Goal: Navigation & Orientation: Find specific page/section

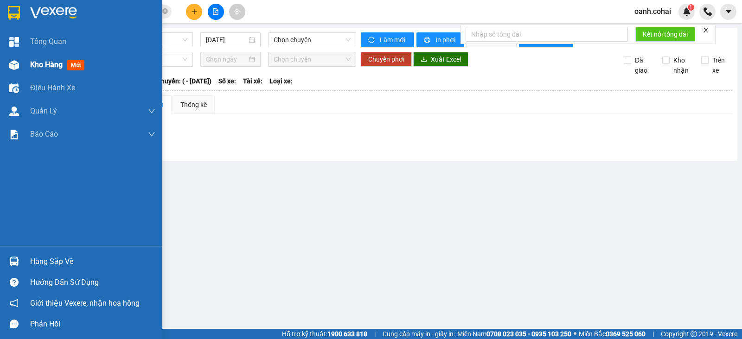
click at [50, 67] on span "Kho hàng" at bounding box center [46, 64] width 32 height 9
click at [49, 66] on span "Kho hàng" at bounding box center [46, 64] width 32 height 9
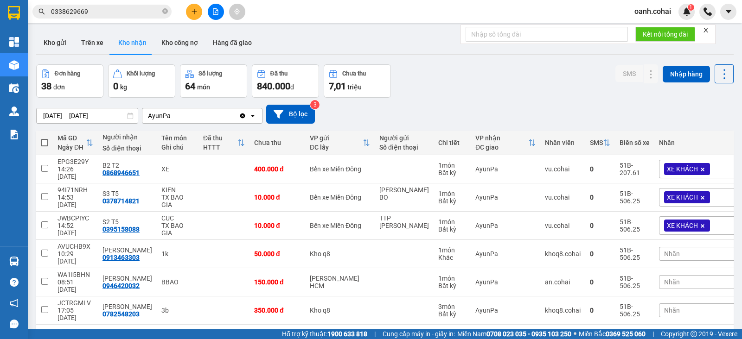
click at [162, 13] on icon "close-circle" at bounding box center [165, 11] width 6 height 6
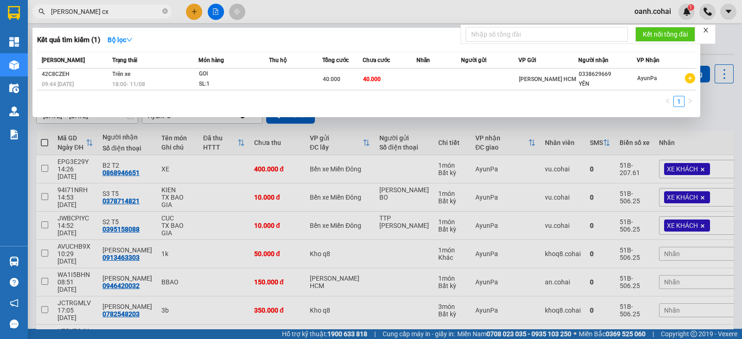
type input "[PERSON_NAME] cx"
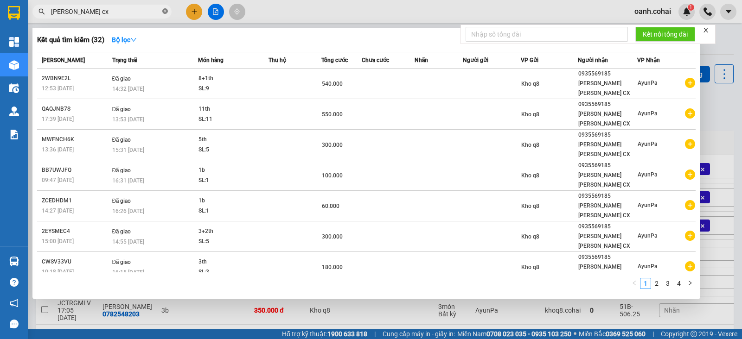
click at [163, 13] on icon "close-circle" at bounding box center [165, 11] width 6 height 6
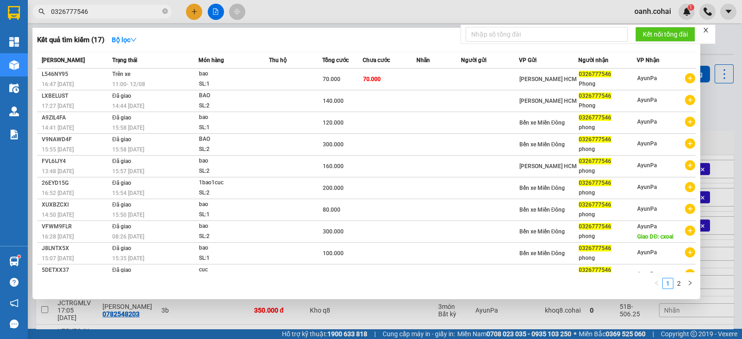
type input "0326777546"
